Goal: Task Accomplishment & Management: Manage account settings

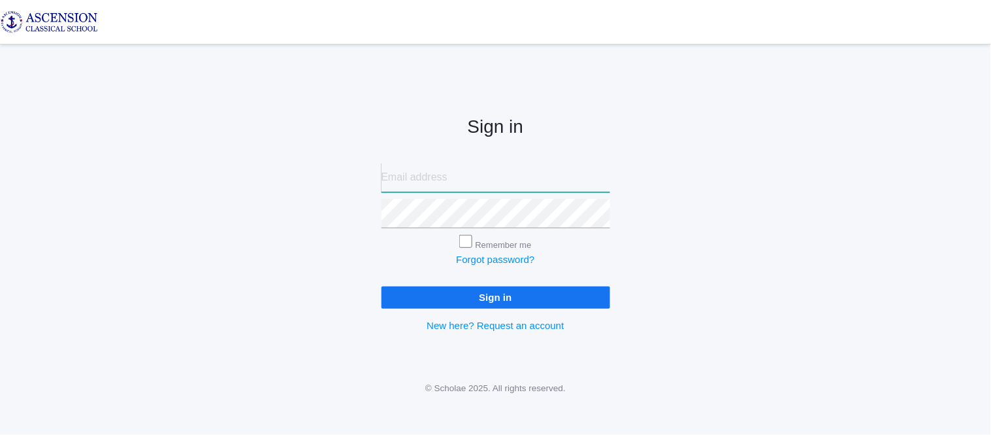
type input "admin@ascensionclassicalschool.org"
drag, startPoint x: 891, startPoint y: 9, endPoint x: 702, endPoint y: 76, distance: 201.1
click at [702, 76] on div "Sign in admin@ascensionclassicalschool.org Remember me Forgot password? Sign in…" at bounding box center [495, 213] width 991 height 305
